Goal: Find specific page/section: Find specific page/section

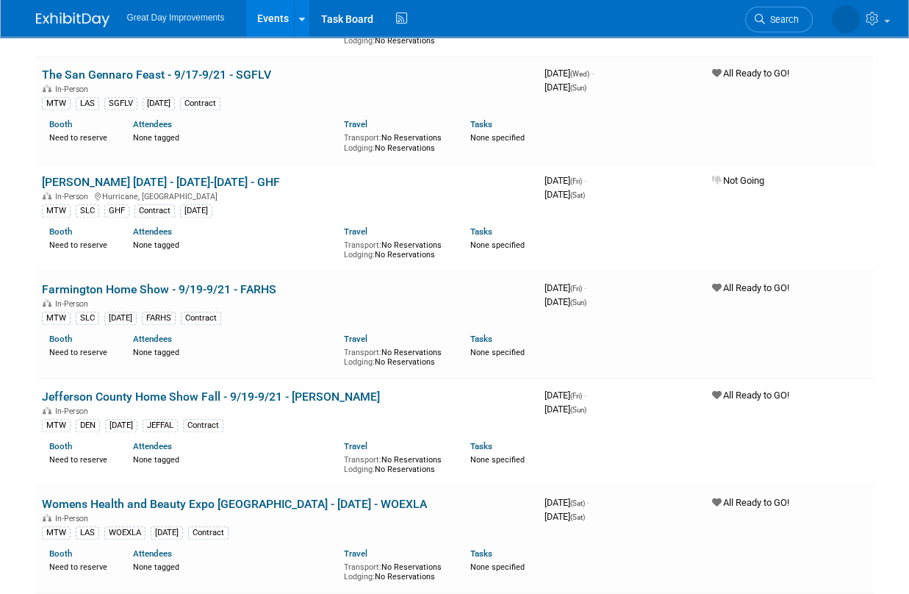
scroll to position [863, 0]
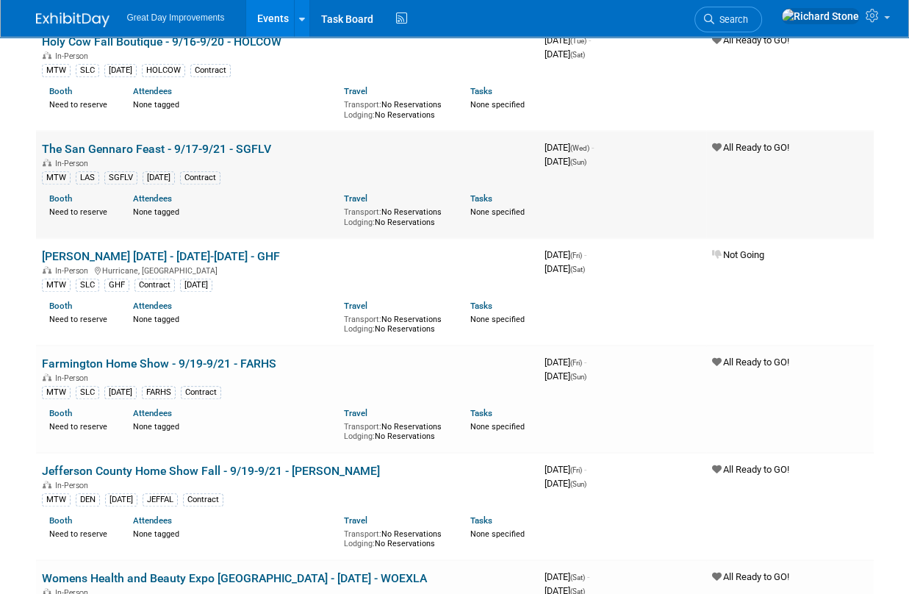
click at [219, 145] on link "The San Gennaro Feast - 9/17-9/21 - SGFLV" at bounding box center [156, 149] width 229 height 14
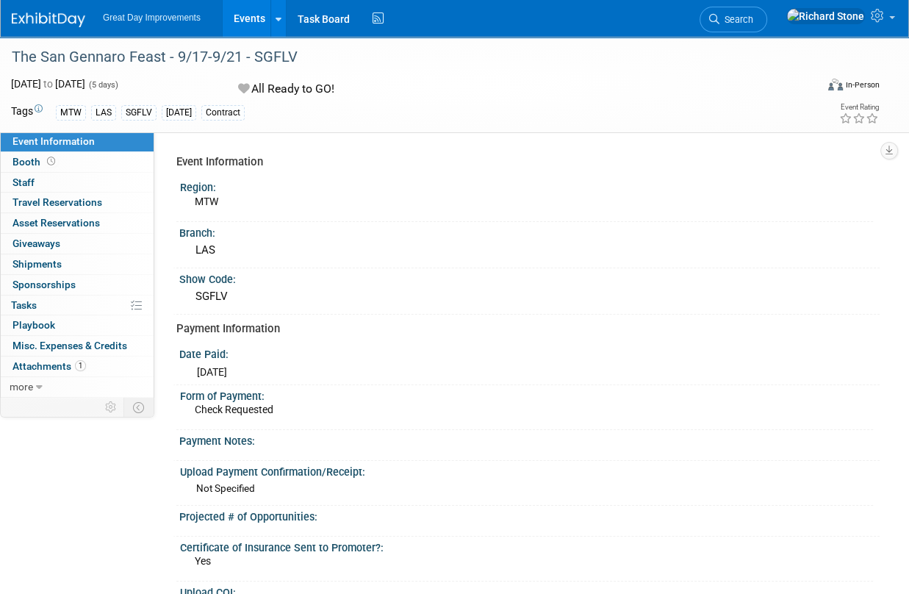
drag, startPoint x: 253, startPoint y: 54, endPoint x: 295, endPoint y: 55, distance: 41.9
click at [295, 55] on div "The San Gennaro Feast - 9/17-9/21 - SGFLV" at bounding box center [406, 57] width 799 height 26
drag, startPoint x: 295, startPoint y: 55, endPoint x: 283, endPoint y: 56, distance: 12.5
copy div "SGFLV"
click at [438, 90] on div "All Ready to GO!" at bounding box center [371, 89] width 275 height 26
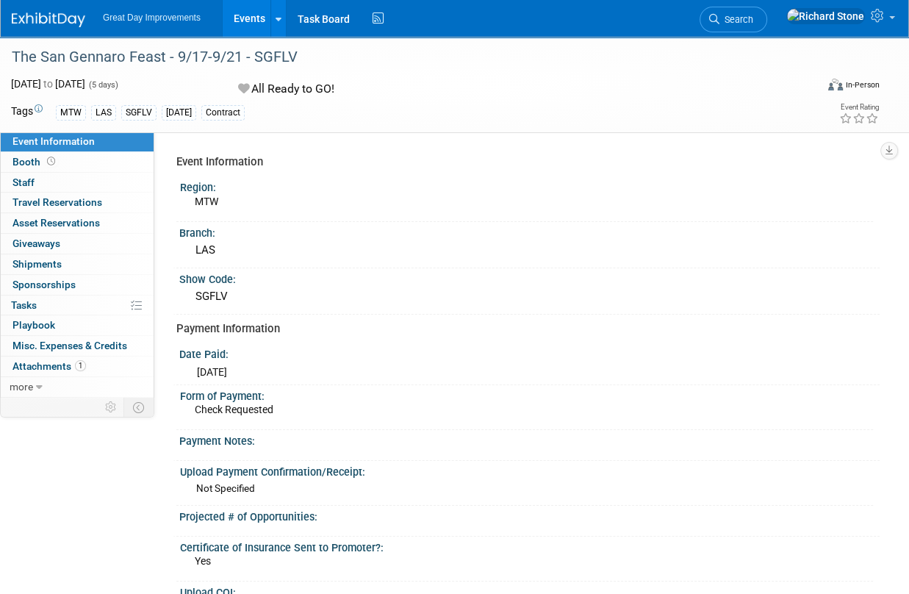
click at [70, 17] on img at bounding box center [48, 19] width 73 height 15
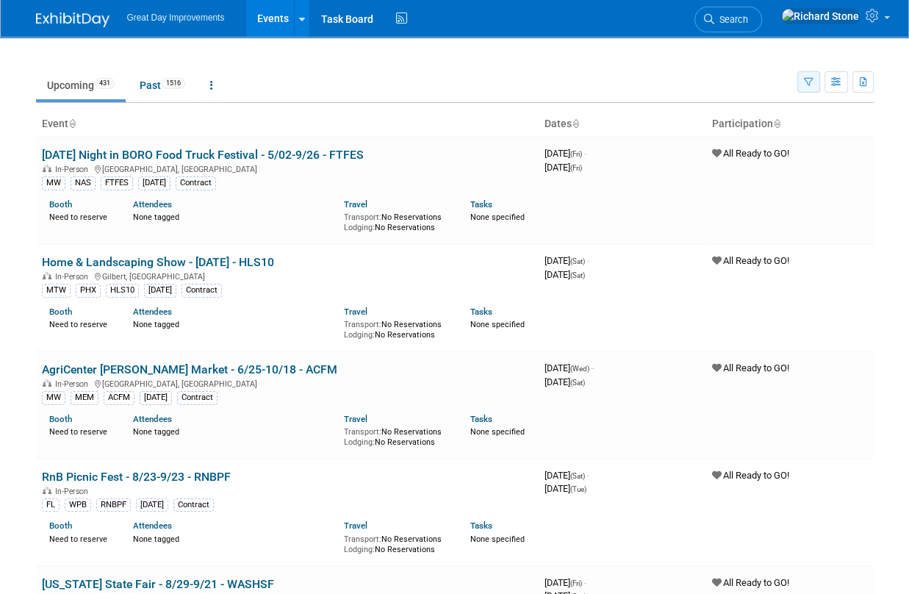
click at [809, 79] on icon "button" at bounding box center [809, 83] width 10 height 10
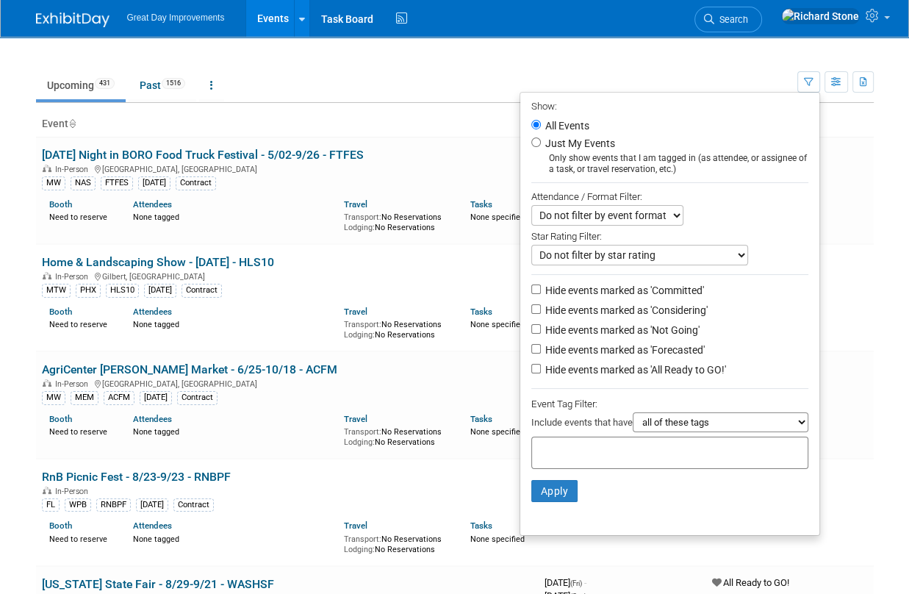
click at [550, 460] on div at bounding box center [669, 452] width 277 height 32
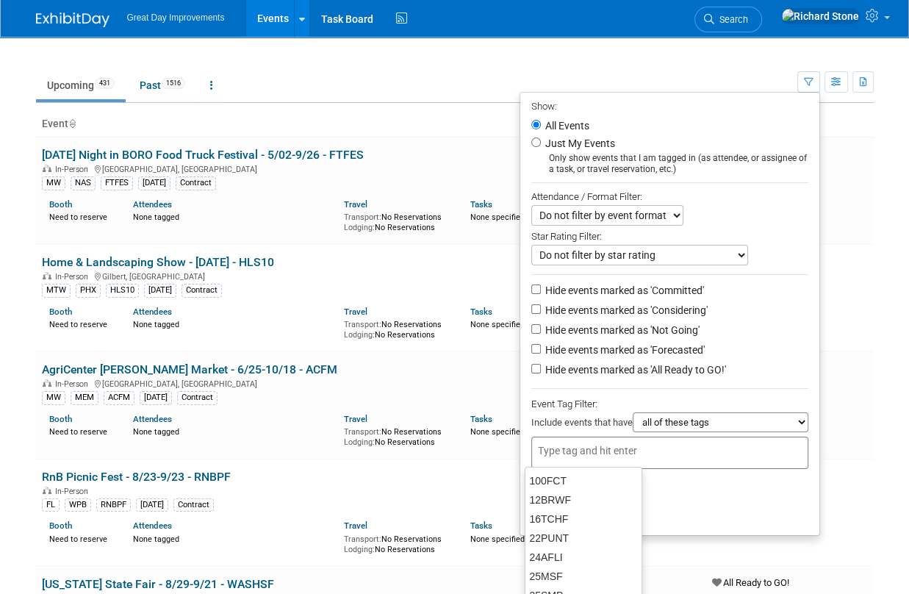
click at [555, 453] on input "text" at bounding box center [597, 450] width 118 height 15
type input "mt"
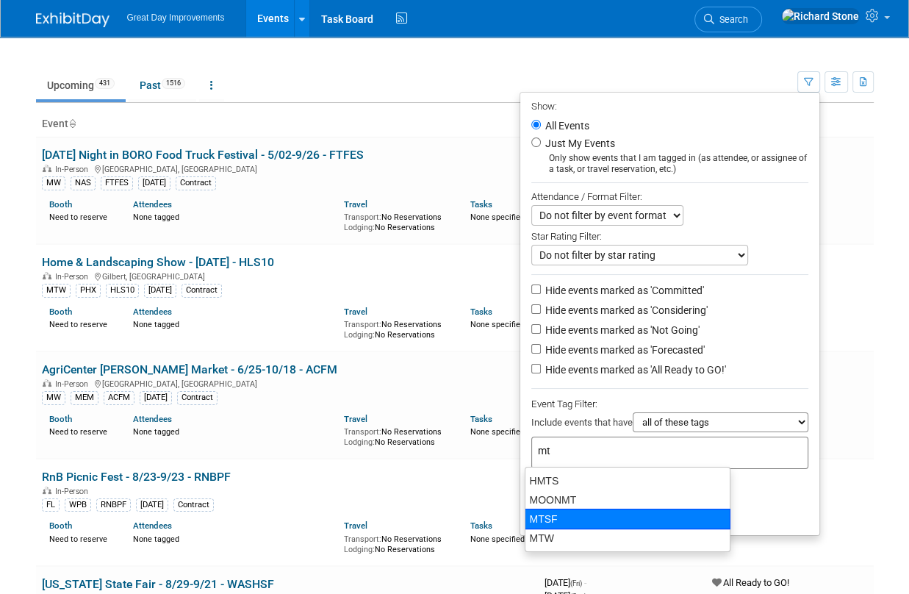
click at [554, 531] on div "MTW" at bounding box center [627, 537] width 204 height 19
type input "MTW"
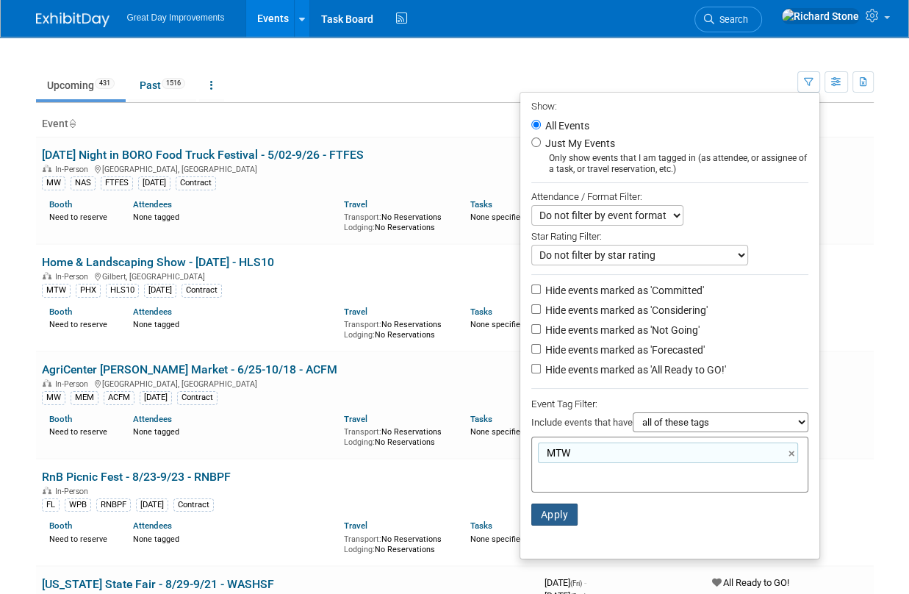
click at [561, 511] on button "Apply" at bounding box center [554, 514] width 47 height 22
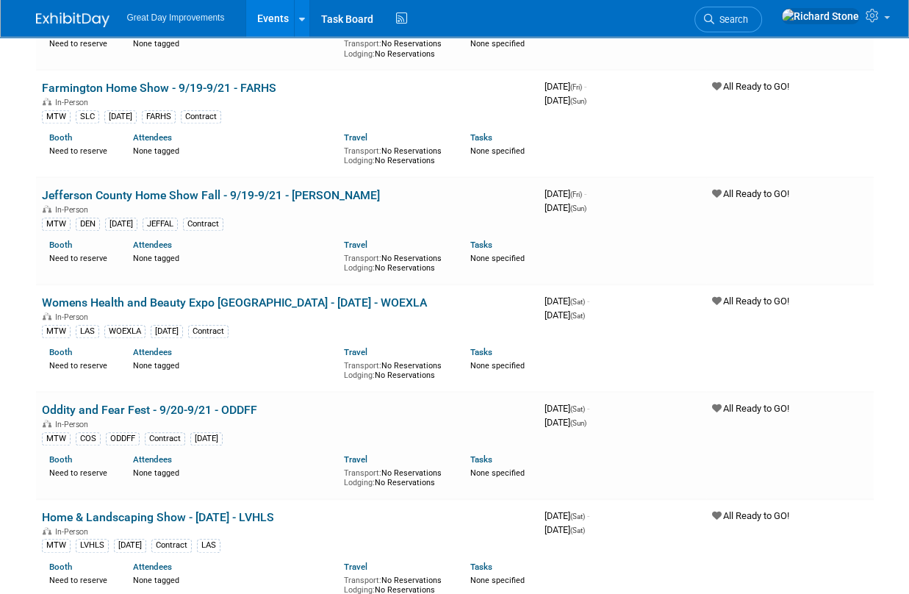
scroll to position [1040, 0]
